Goal: Find specific page/section: Find specific page/section

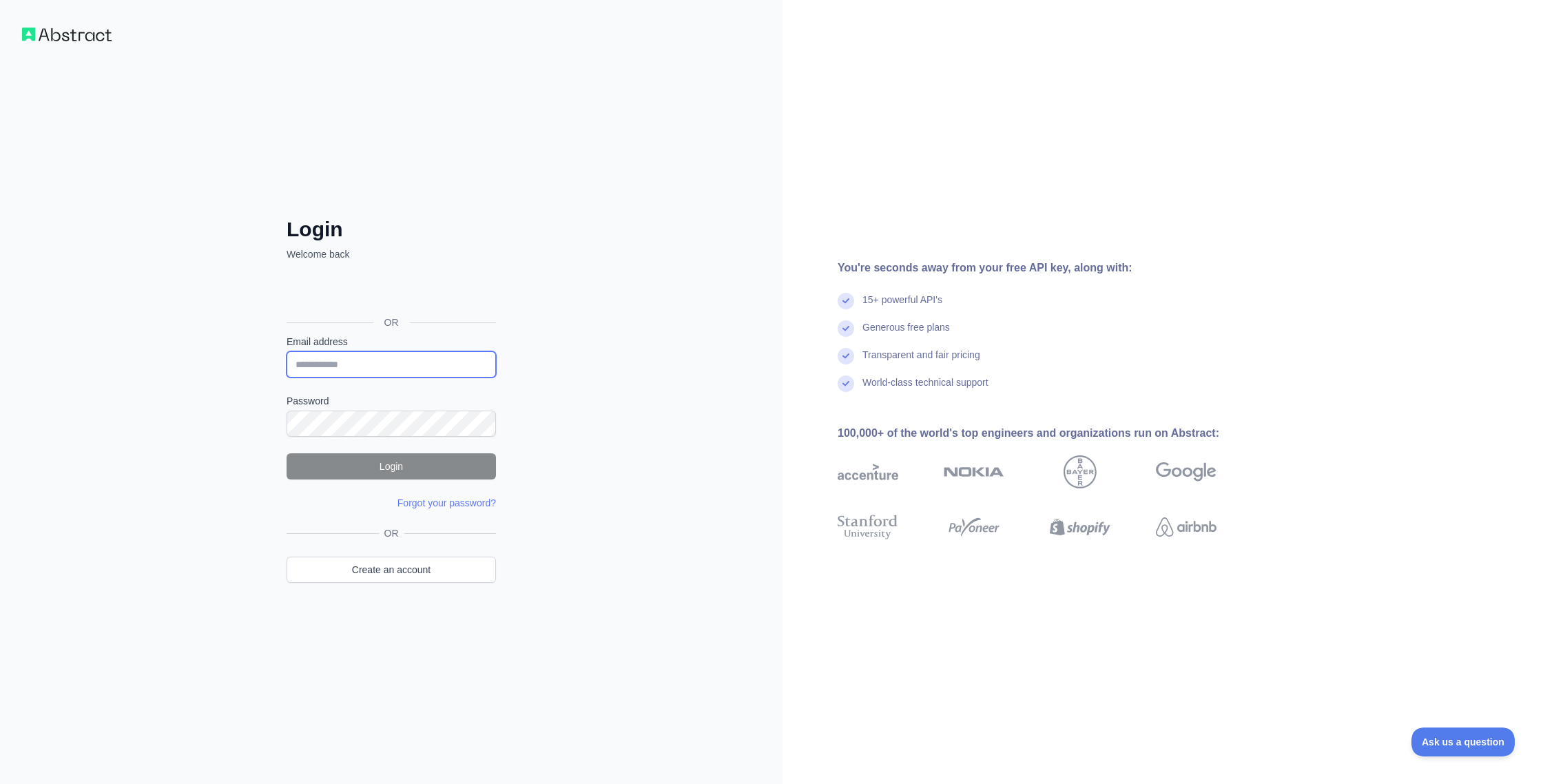
type input "**********"
click at [397, 468] on button "Login" at bounding box center [391, 466] width 210 height 26
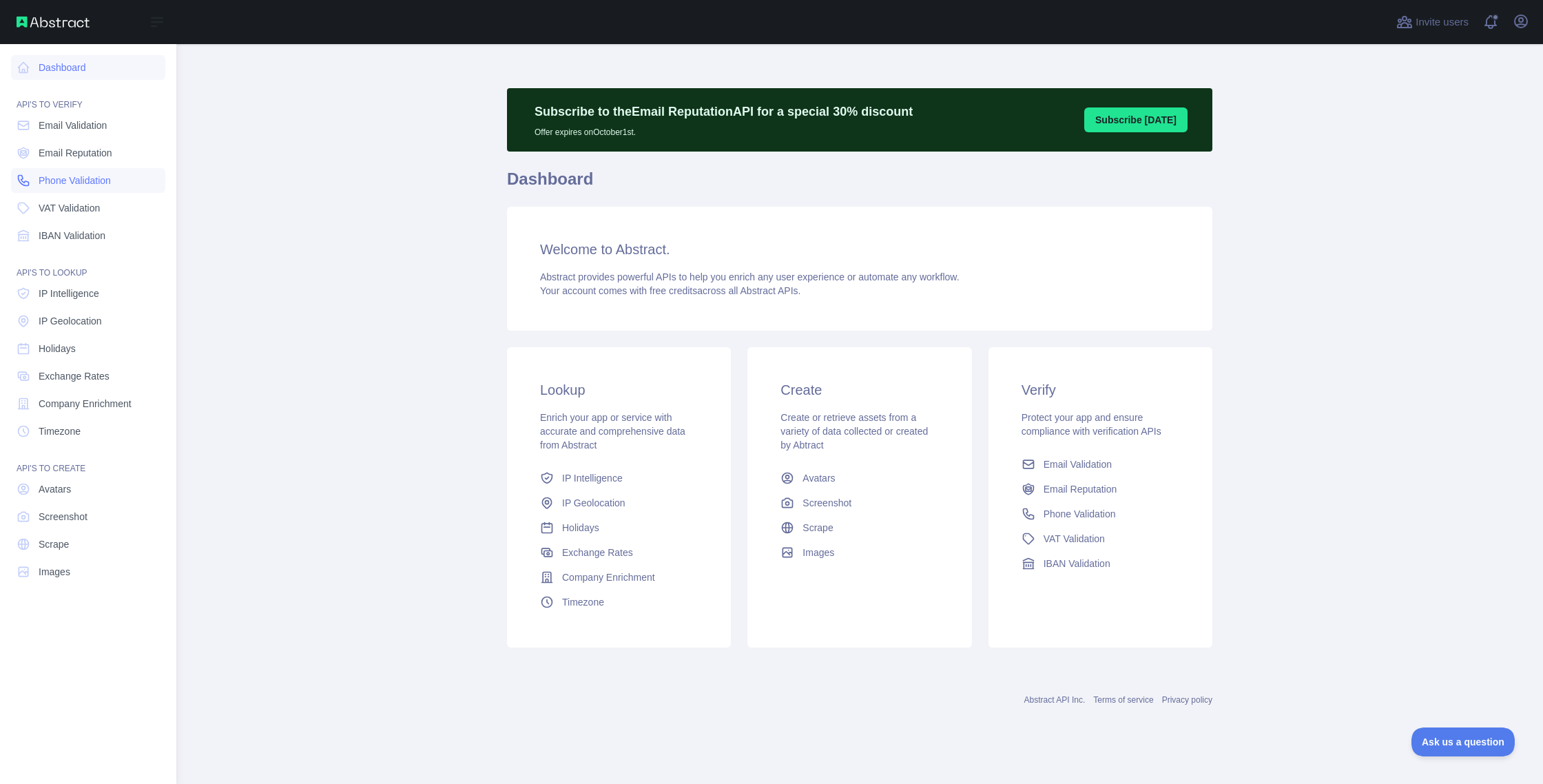
click at [75, 185] on span "Phone Validation" at bounding box center [75, 181] width 72 height 14
